Goal: Task Accomplishment & Management: Use online tool/utility

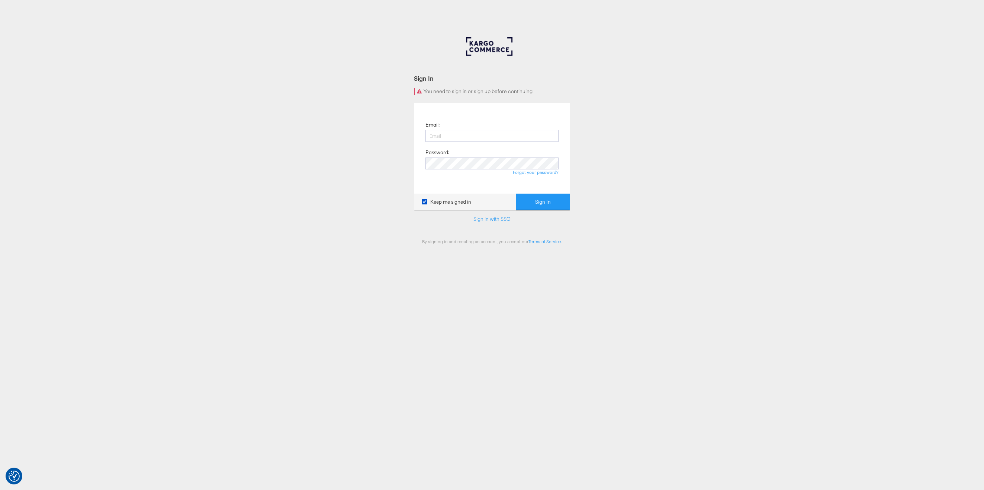
type input "kamil.krawczyk@starcomww.com"
click at [607, 138] on div "Sign In You need to sign in or sign up before continuing. Email: kamil.krawczyk…" at bounding box center [492, 223] width 984 height 372
click at [555, 201] on button "Sign In" at bounding box center [543, 201] width 54 height 17
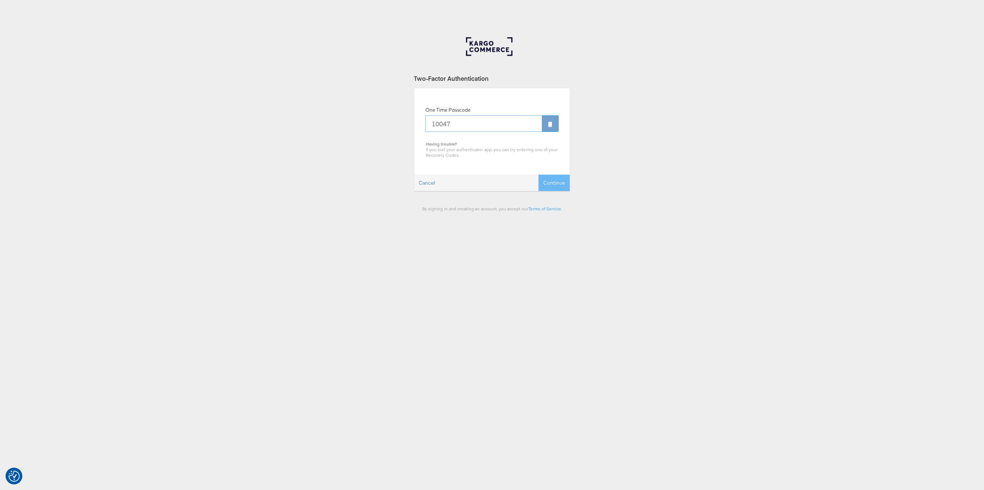
type input "100474"
click at [558, 185] on button "Continue" at bounding box center [554, 182] width 31 height 17
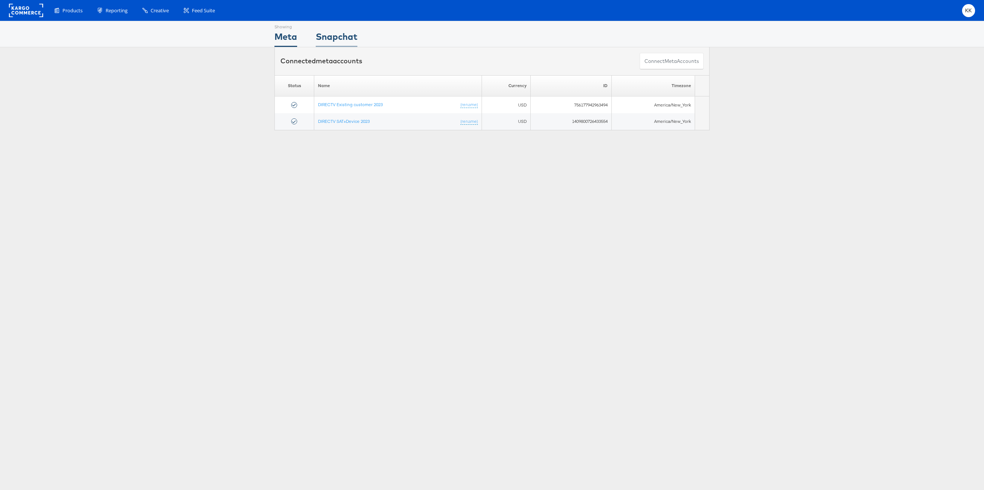
click at [320, 42] on div "Snapchat" at bounding box center [337, 38] width 42 height 17
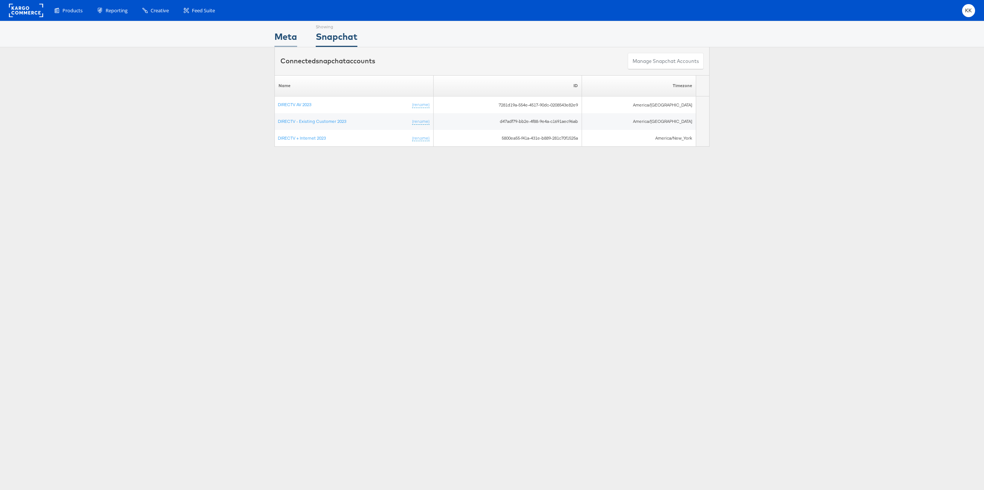
click at [285, 37] on div "Meta" at bounding box center [286, 38] width 23 height 17
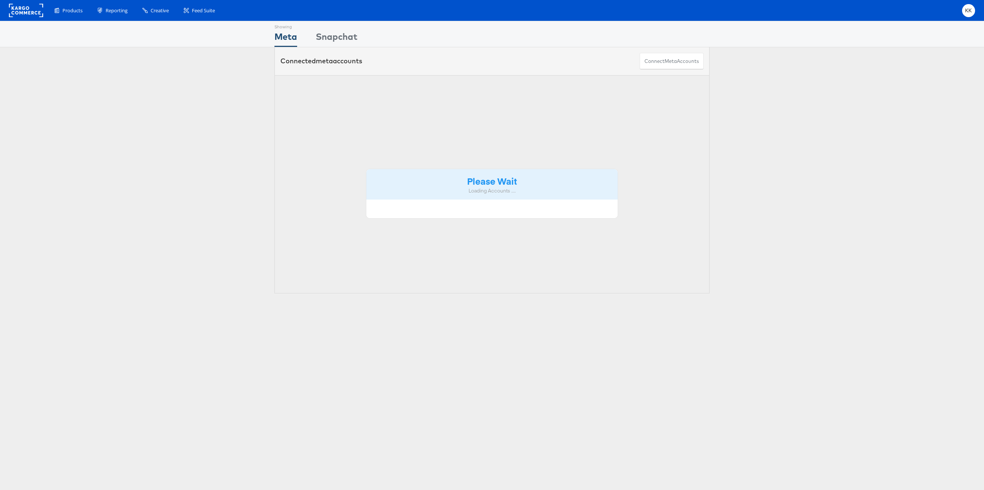
click at [295, 105] on div "Please Wait Loading Accounts ...." at bounding box center [492, 184] width 435 height 218
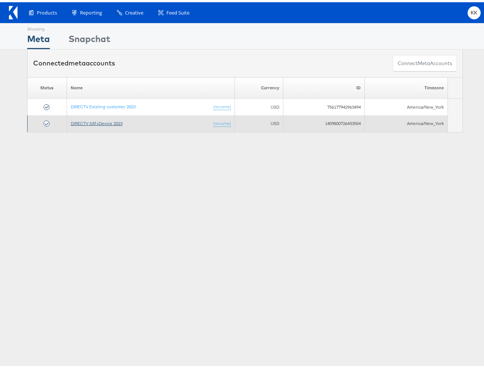
click at [93, 123] on link "DIRECTV SAT+Device 2023" at bounding box center [97, 121] width 52 height 6
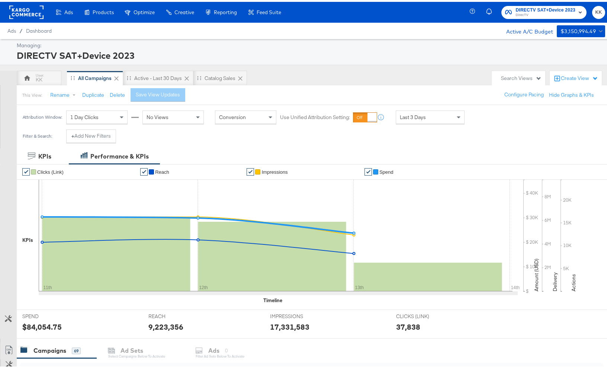
drag, startPoint x: 52, startPoint y: 31, endPoint x: 16, endPoint y: 28, distance: 36.2
click at [52, 30] on div "Ads / Dashboard Active A/C Budget $3,150,994.49" at bounding box center [306, 29] width 613 height 16
click at [31, 27] on span "Dashboard" at bounding box center [39, 29] width 26 height 6
click at [35, 26] on span "Dashboard" at bounding box center [39, 29] width 26 height 6
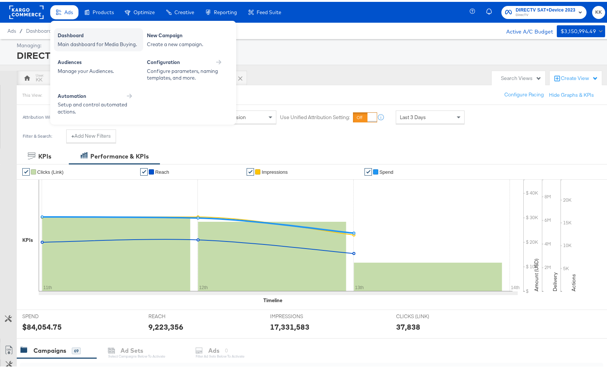
click at [67, 31] on div "Dashboard" at bounding box center [99, 34] width 82 height 9
click at [76, 35] on div "Dashboard" at bounding box center [99, 34] width 82 height 9
